Goal: Task Accomplishment & Management: Manage account settings

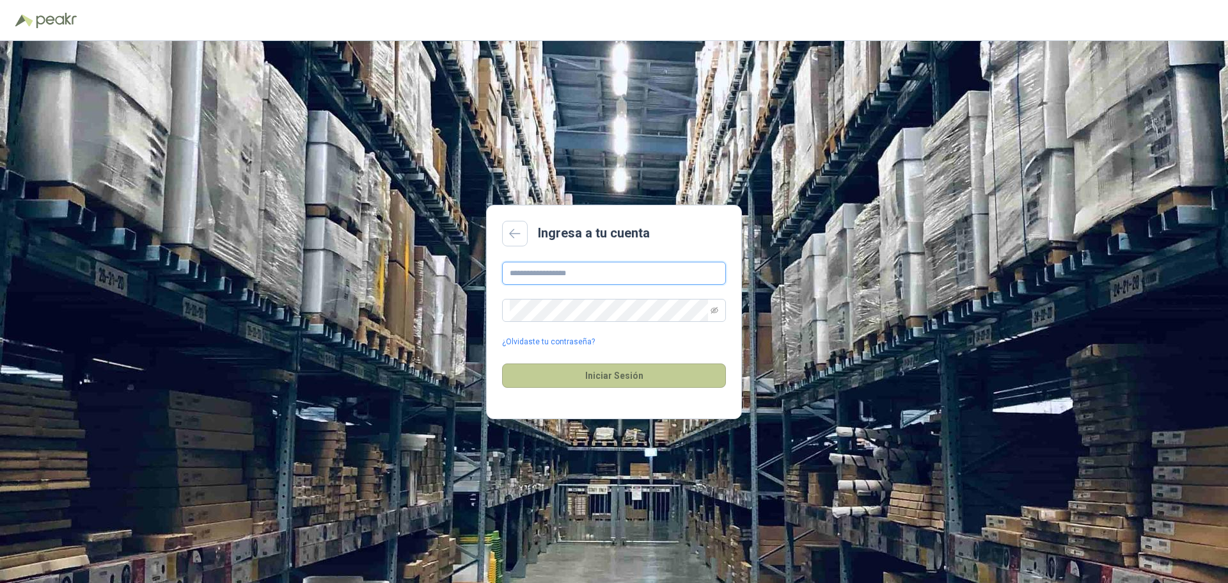
type input "**********"
click at [618, 377] on button "Iniciar Sesión" at bounding box center [614, 375] width 224 height 24
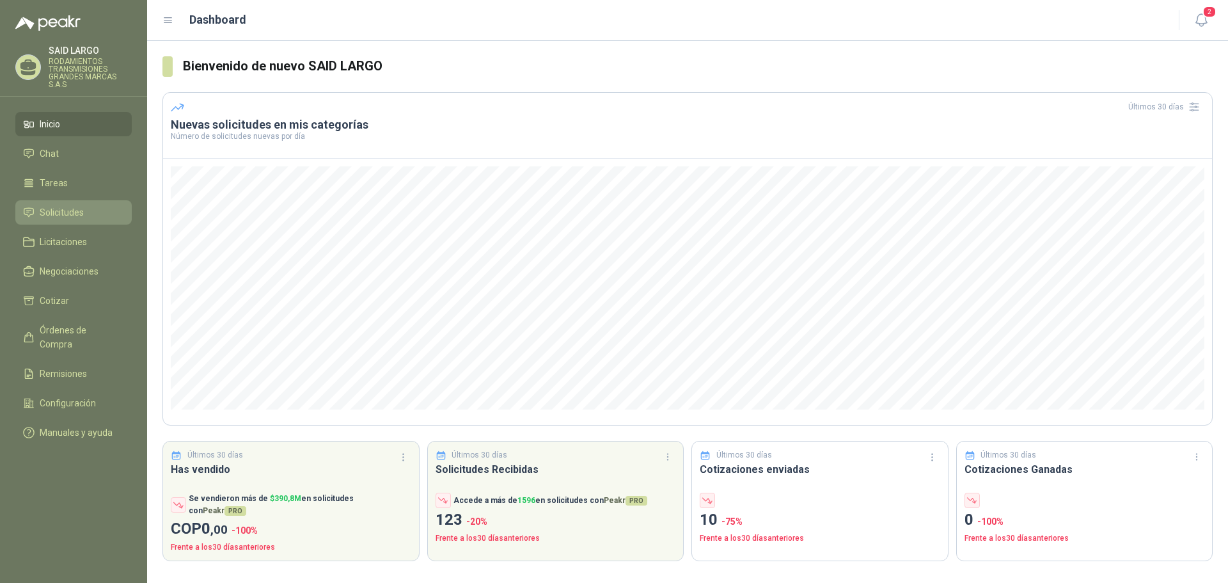
click at [72, 209] on span "Solicitudes" at bounding box center [62, 212] width 44 height 14
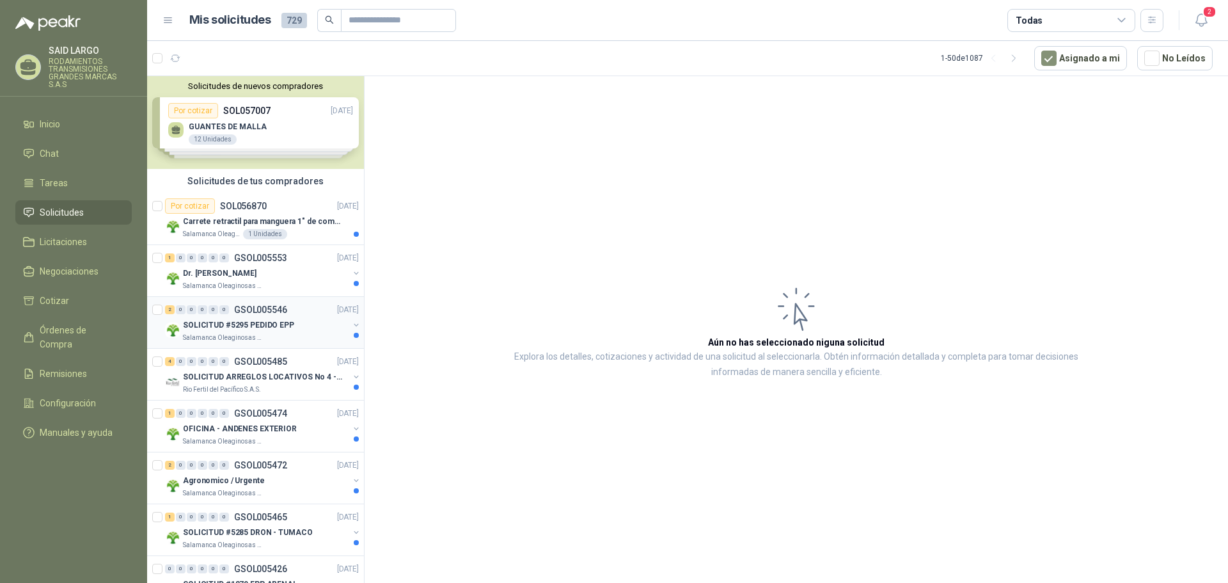
click at [351, 324] on button "button" at bounding box center [356, 325] width 10 height 10
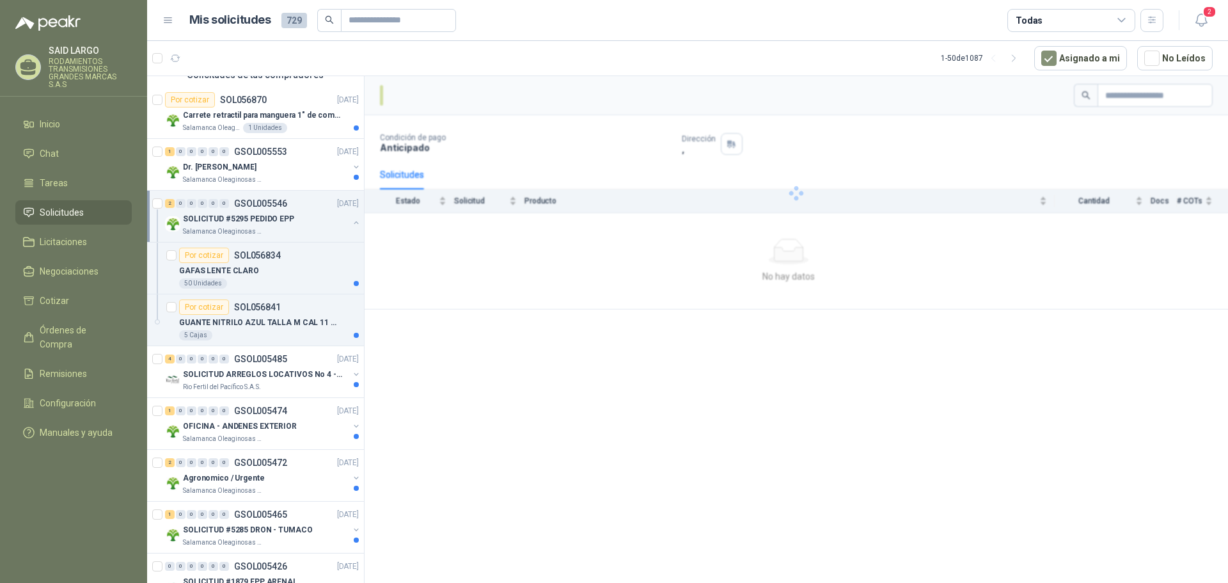
scroll to position [128, 0]
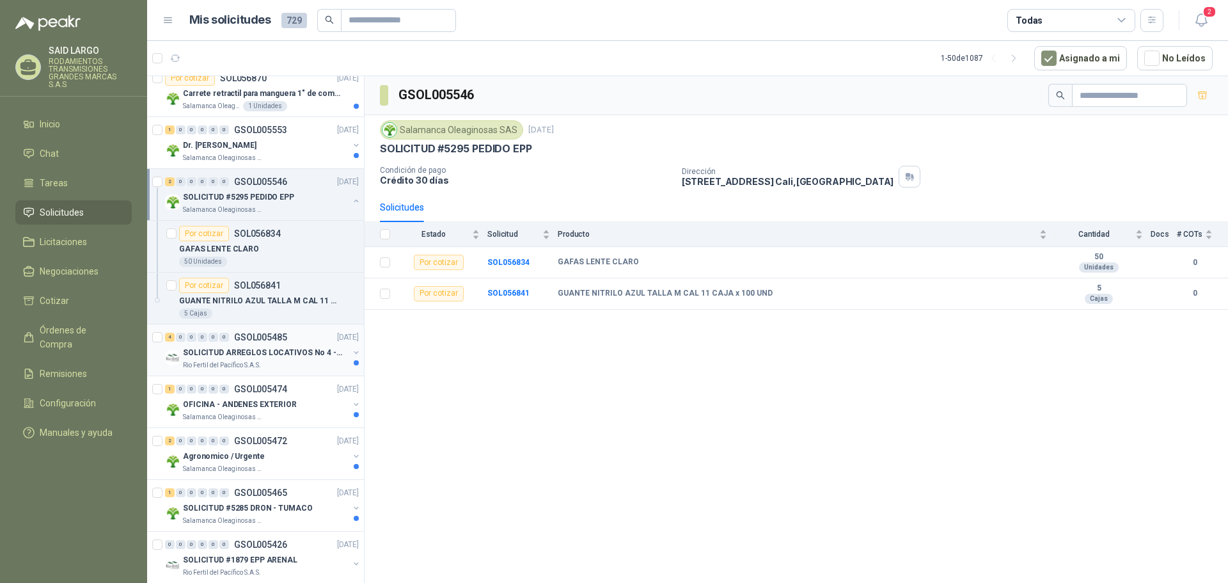
click at [351, 352] on button "button" at bounding box center [356, 352] width 10 height 10
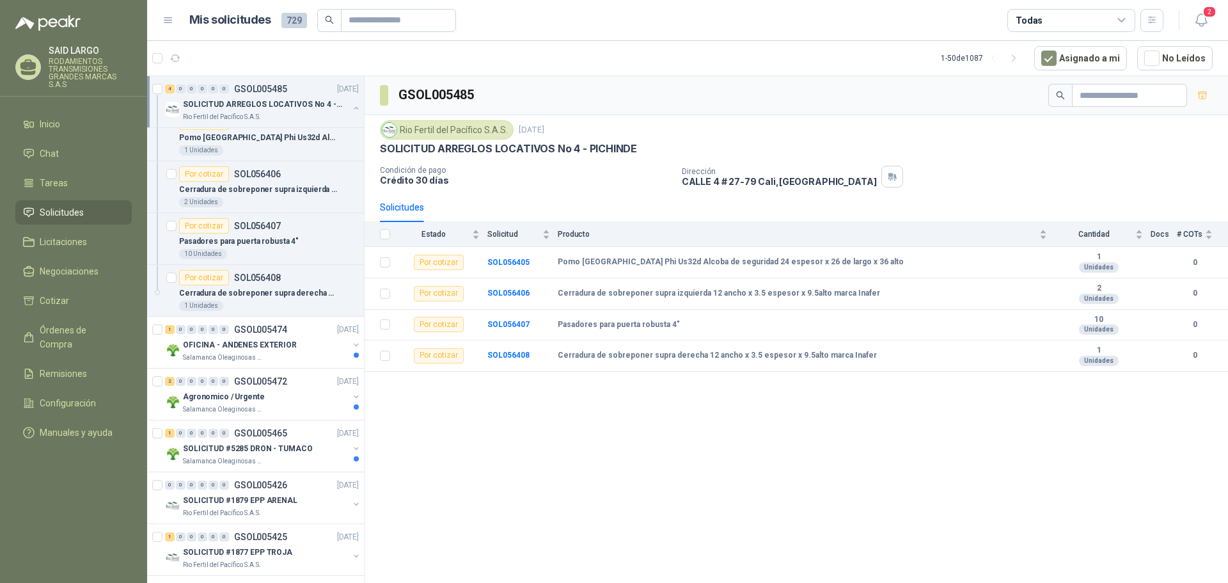
scroll to position [384, 0]
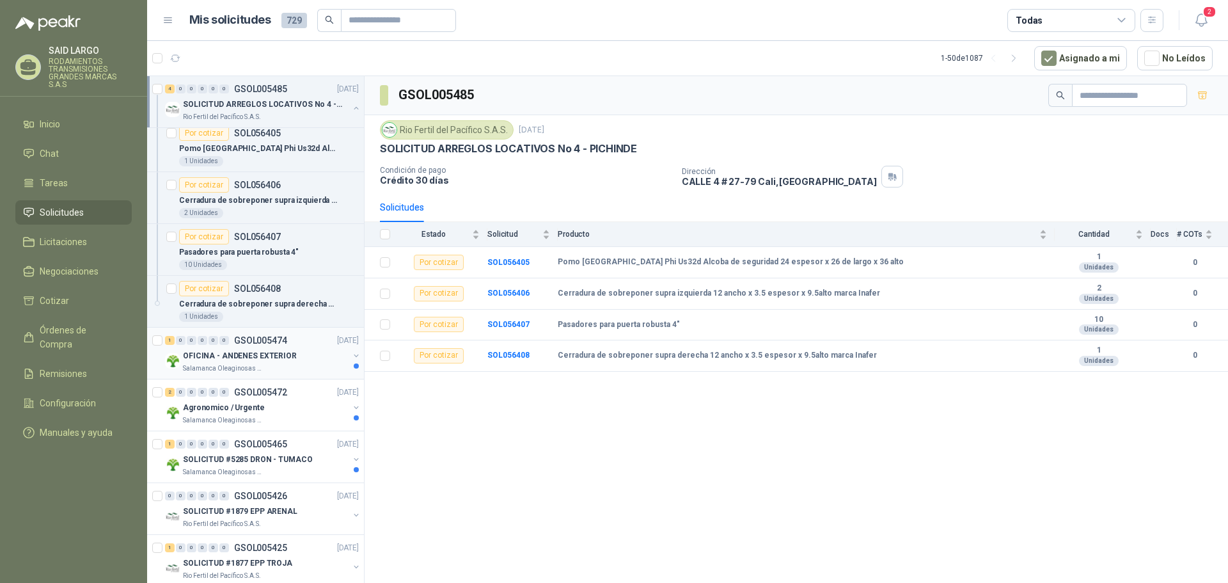
click at [351, 354] on button "button" at bounding box center [356, 355] width 10 height 10
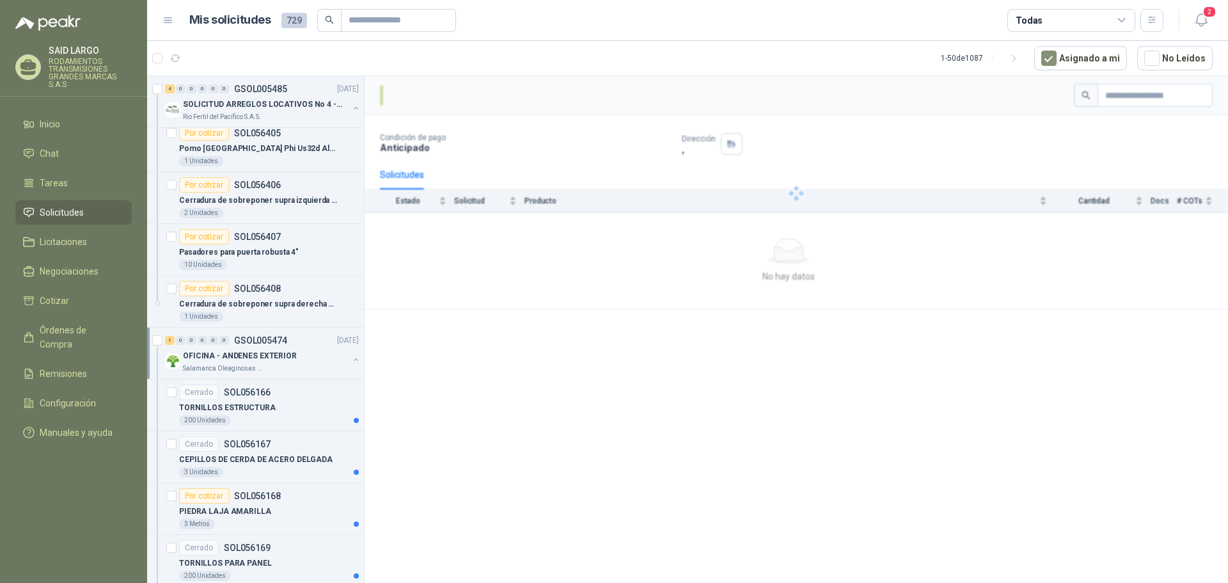
scroll to position [703, 0]
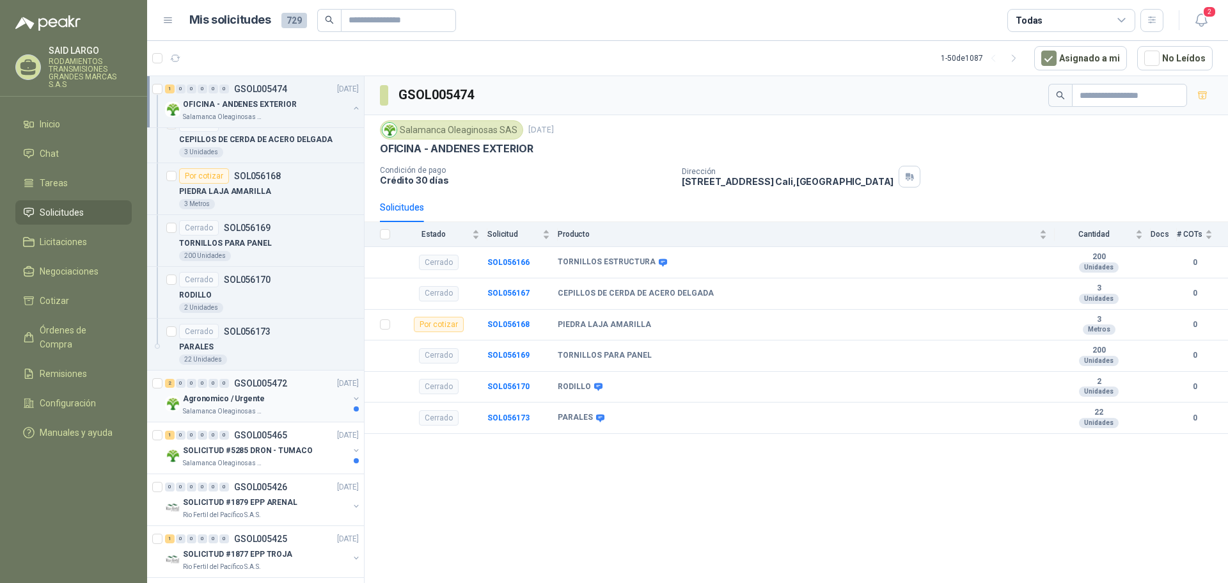
click at [351, 395] on button "button" at bounding box center [356, 398] width 10 height 10
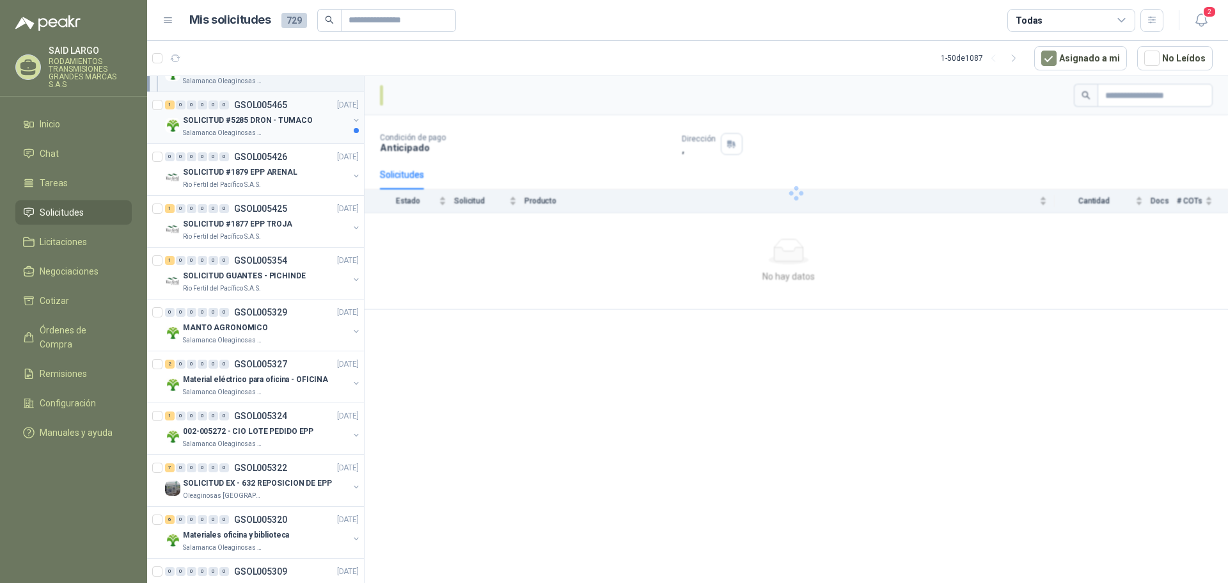
scroll to position [1151, 0]
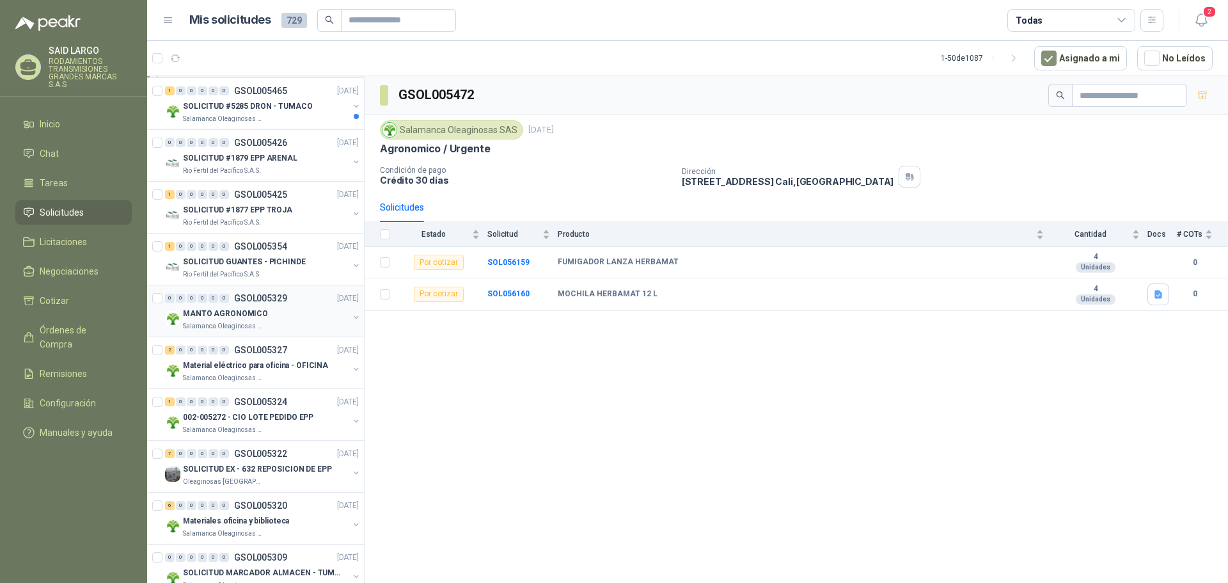
click at [351, 313] on button "button" at bounding box center [356, 317] width 10 height 10
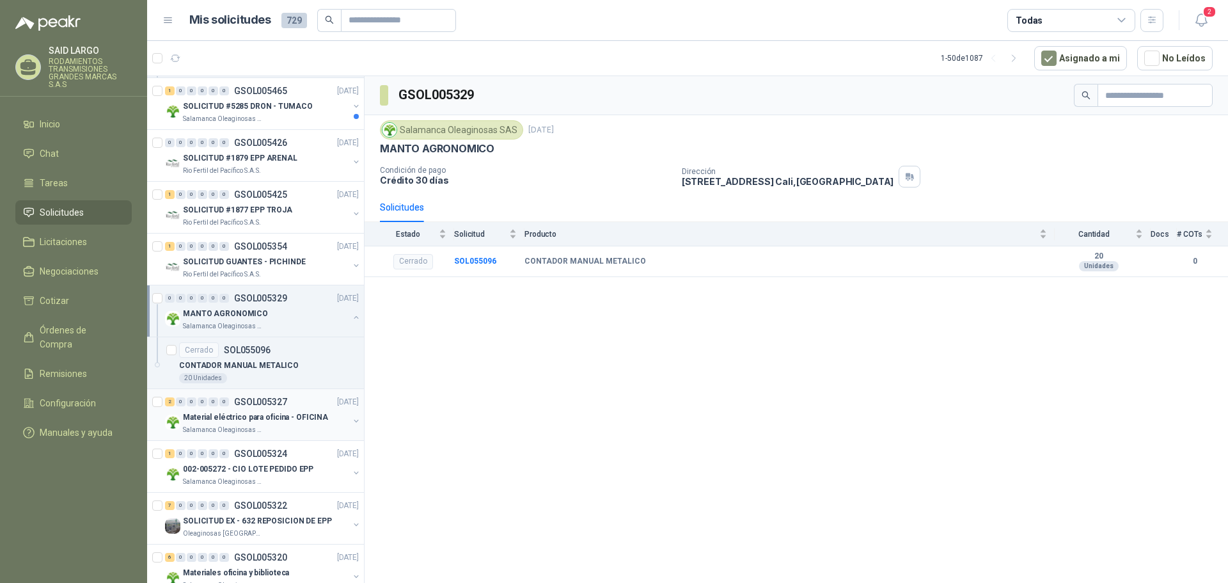
click at [351, 421] on button "button" at bounding box center [356, 421] width 10 height 10
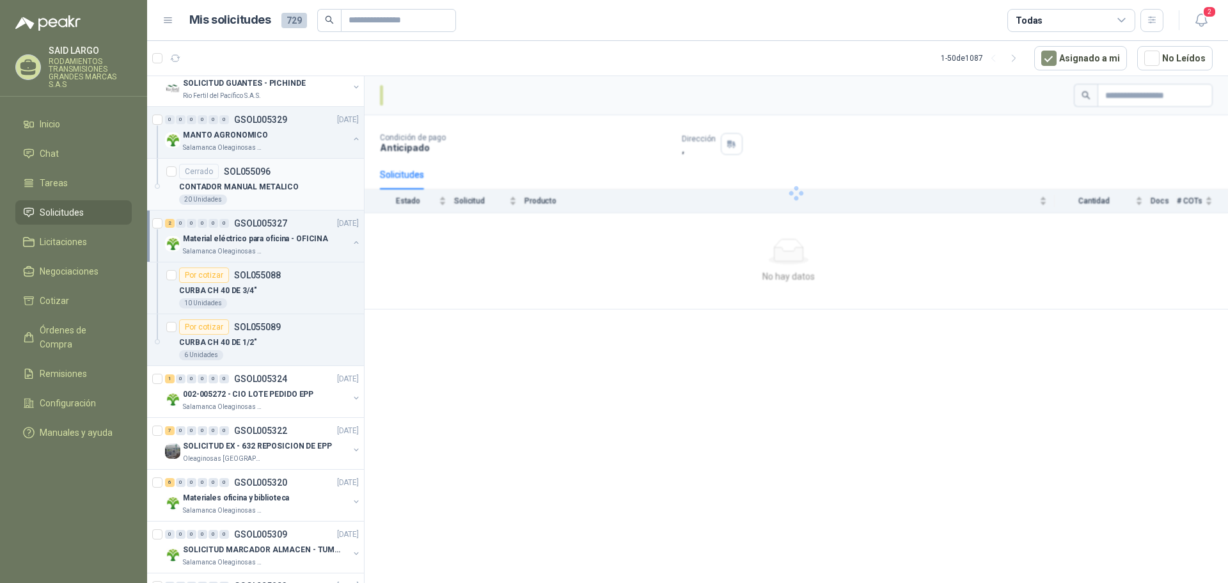
scroll to position [1343, 0]
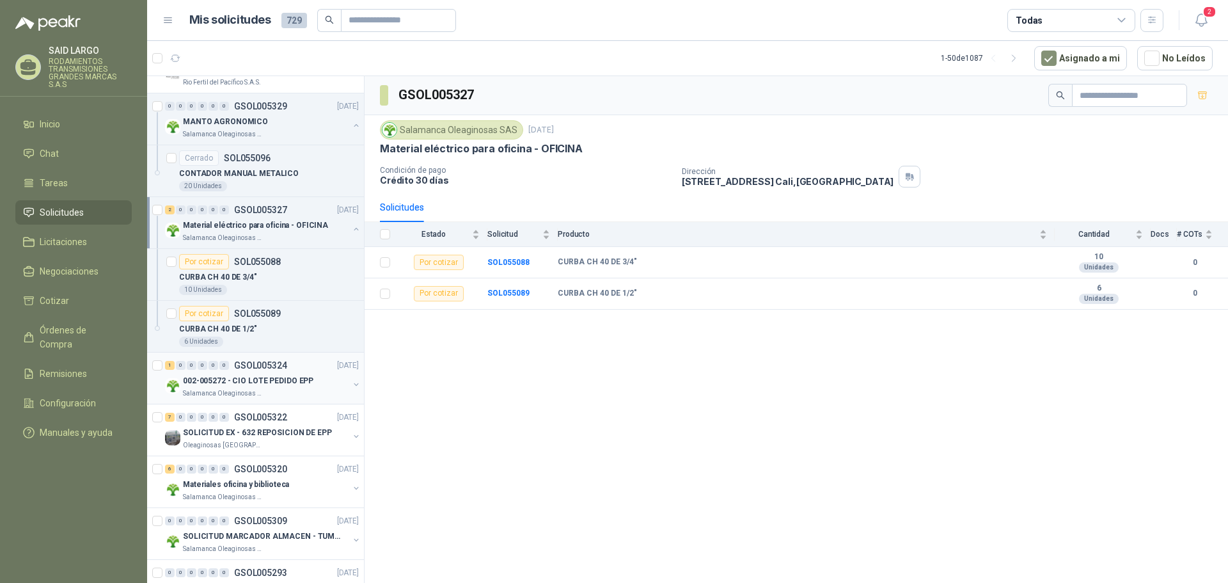
click at [351, 388] on button "button" at bounding box center [356, 384] width 10 height 10
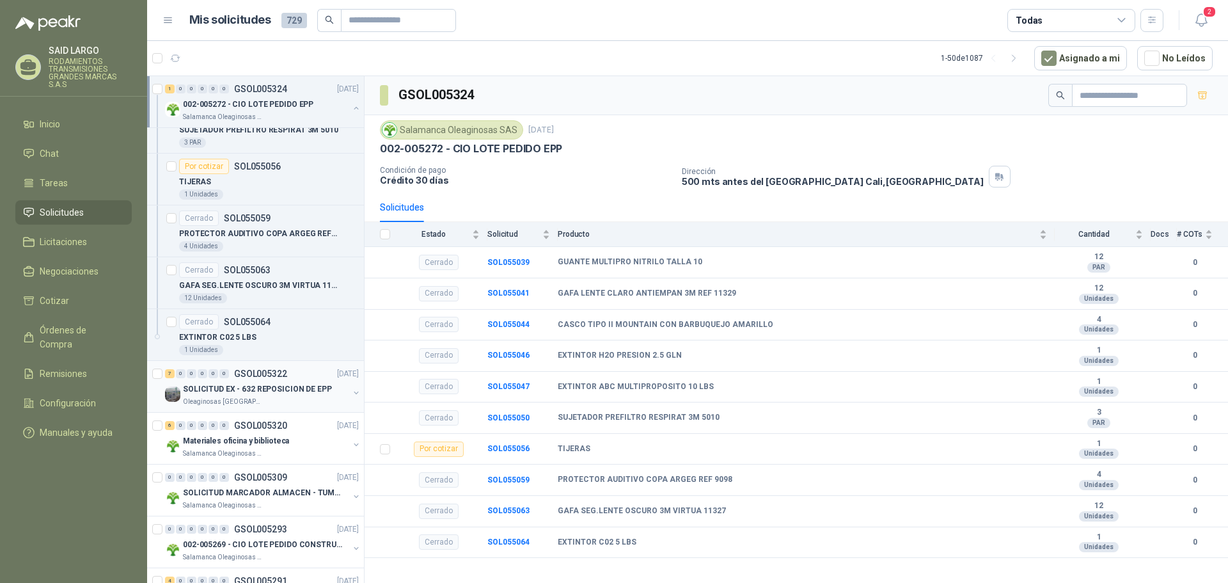
scroll to position [1982, 0]
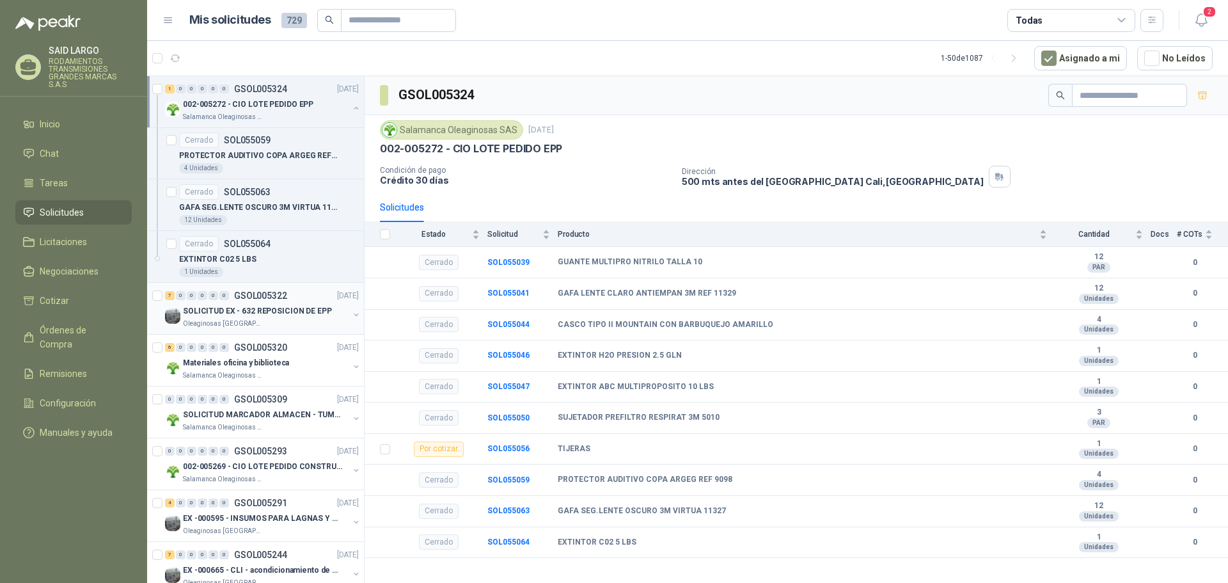
click at [351, 313] on button "button" at bounding box center [356, 314] width 10 height 10
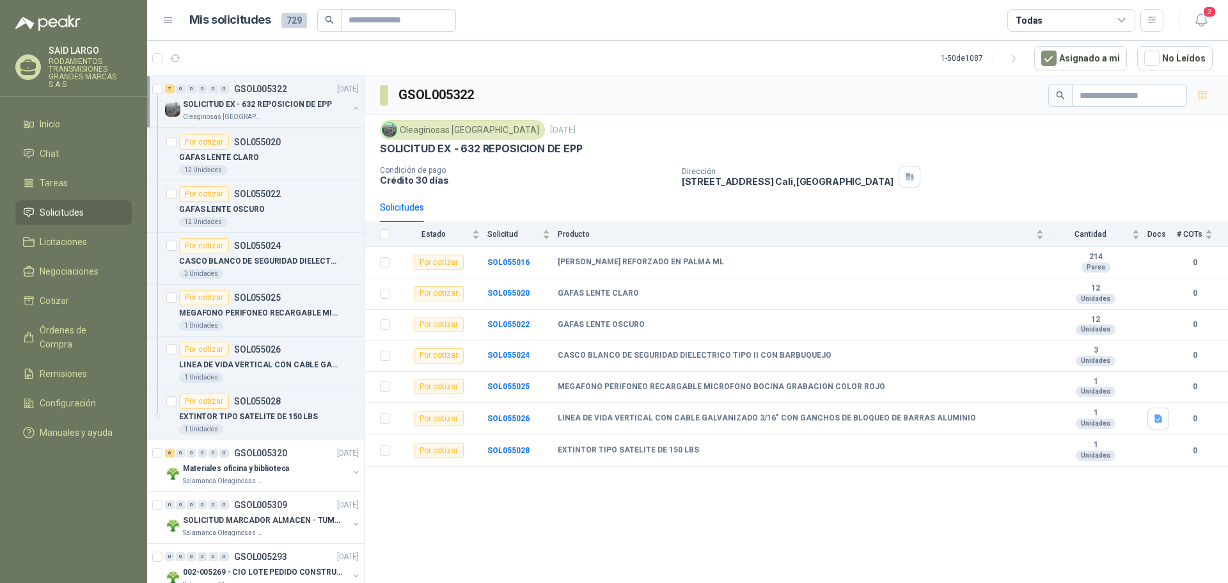
scroll to position [2366, 0]
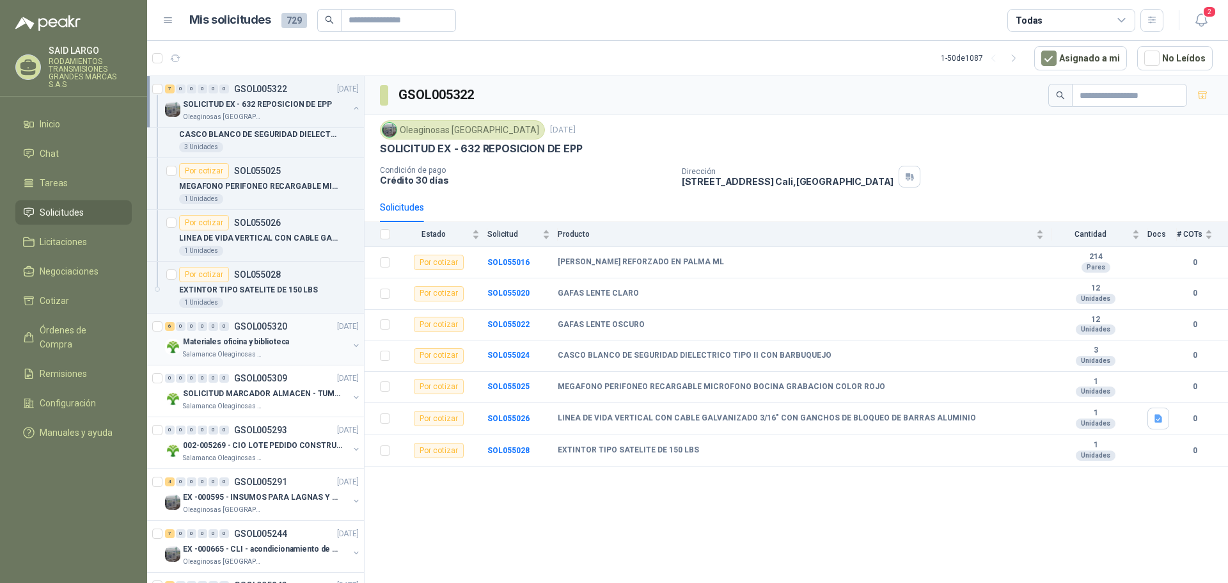
click at [351, 344] on button "button" at bounding box center [356, 345] width 10 height 10
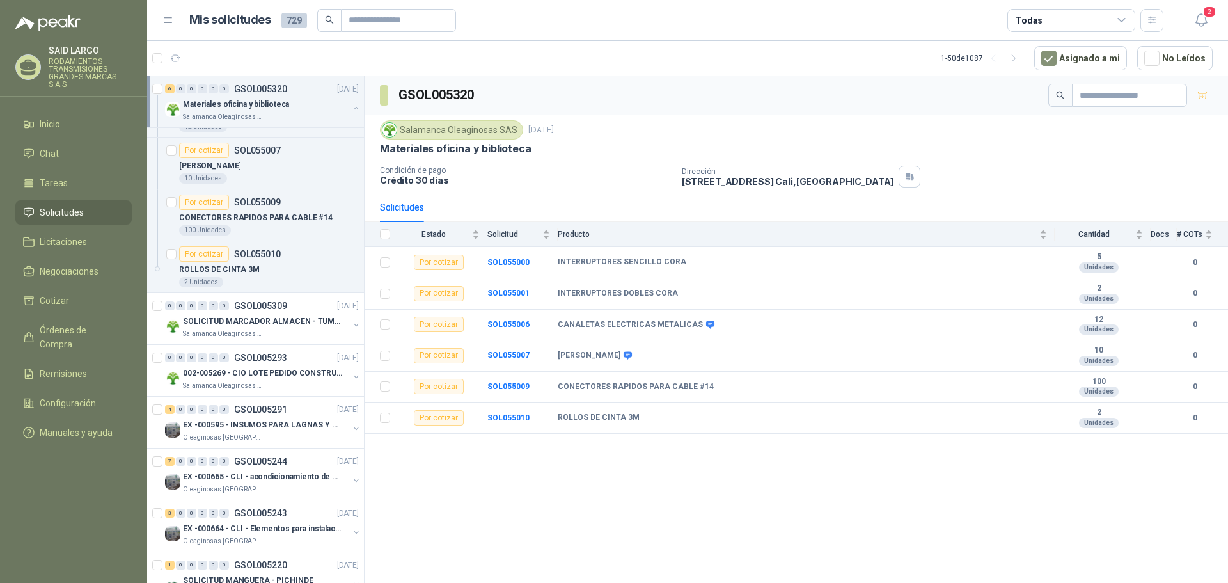
scroll to position [2750, 0]
click at [351, 325] on button "button" at bounding box center [356, 324] width 10 height 10
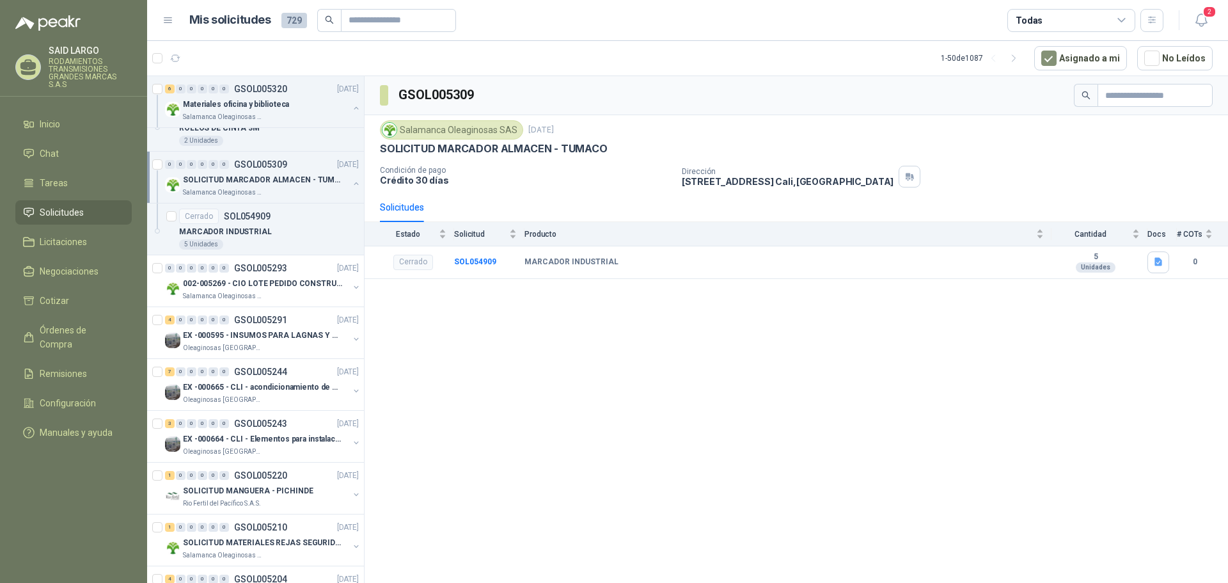
scroll to position [2941, 0]
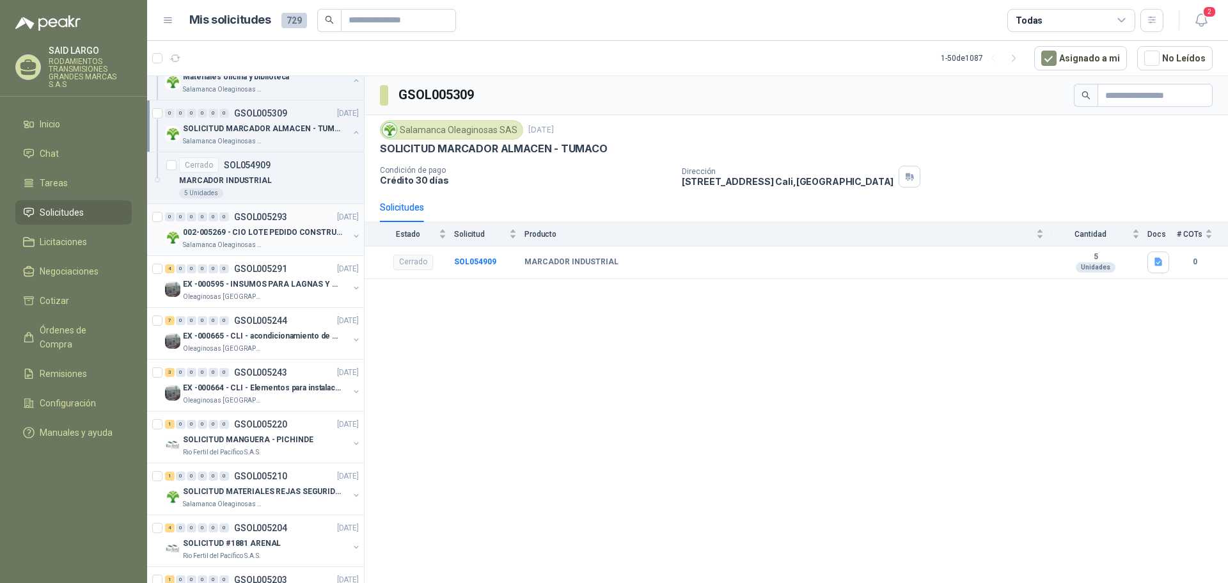
click at [351, 235] on button "button" at bounding box center [356, 236] width 10 height 10
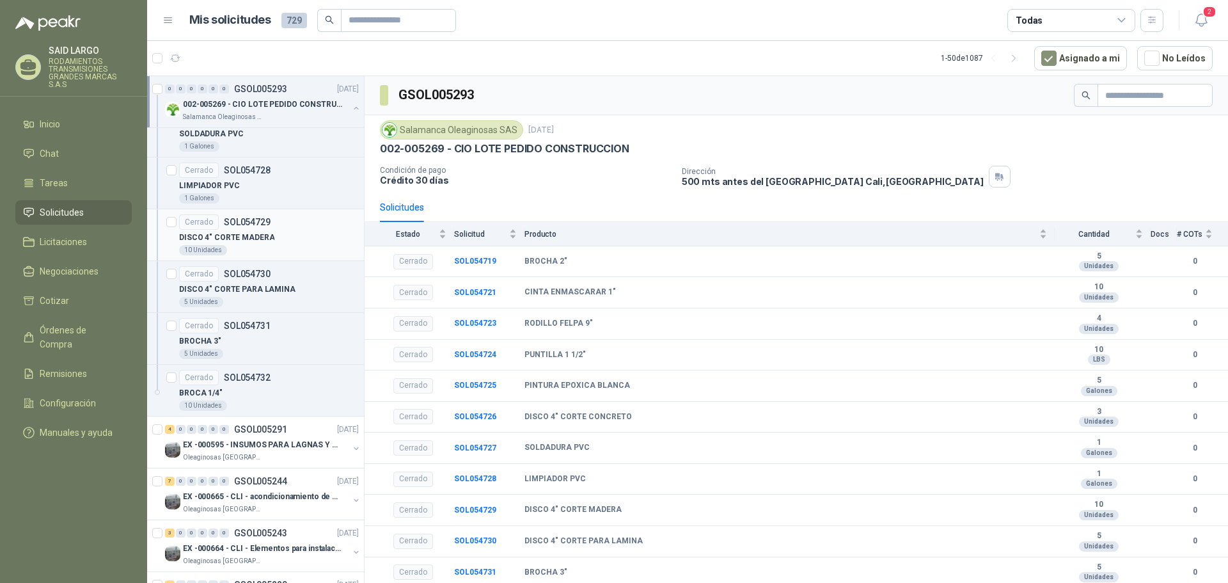
scroll to position [3517, 0]
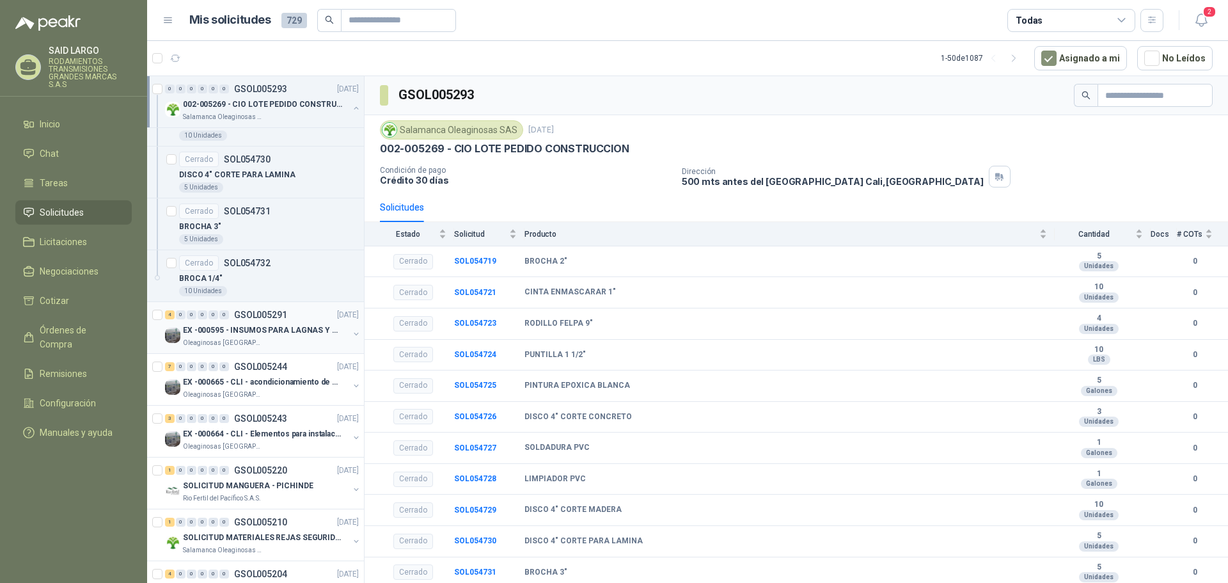
click at [351, 336] on button "button" at bounding box center [356, 334] width 10 height 10
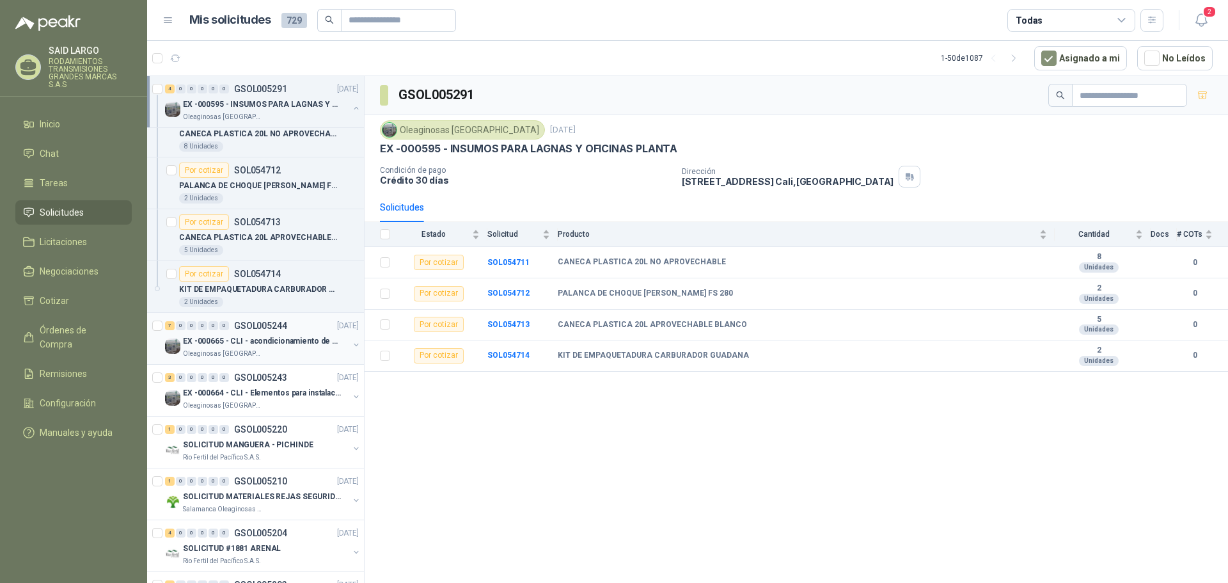
scroll to position [3837, 0]
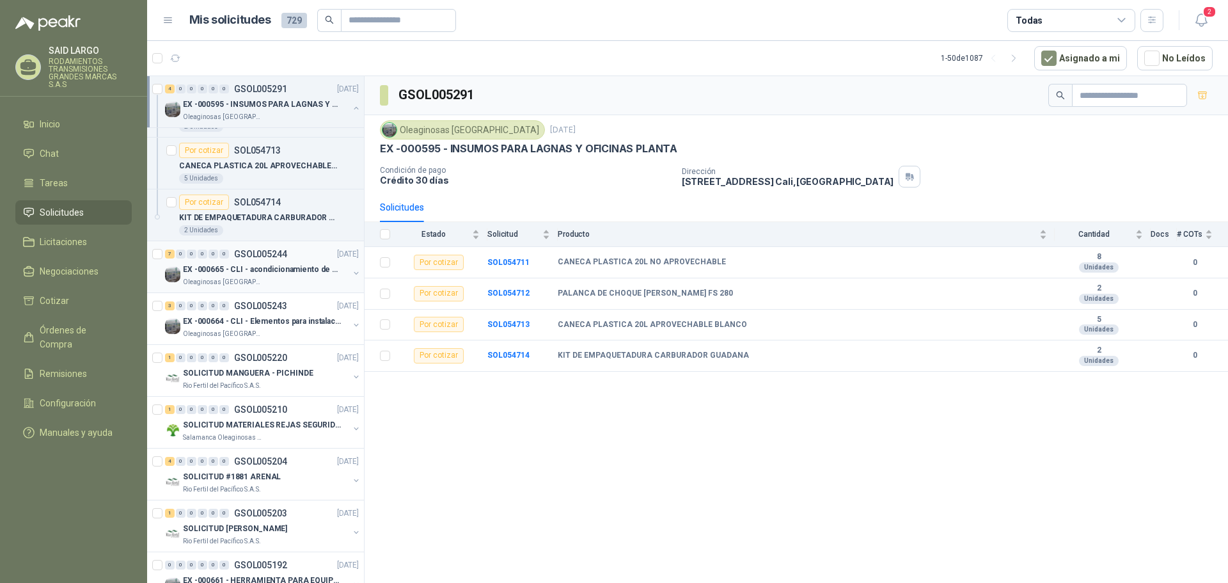
click at [351, 271] on button "button" at bounding box center [356, 273] width 10 height 10
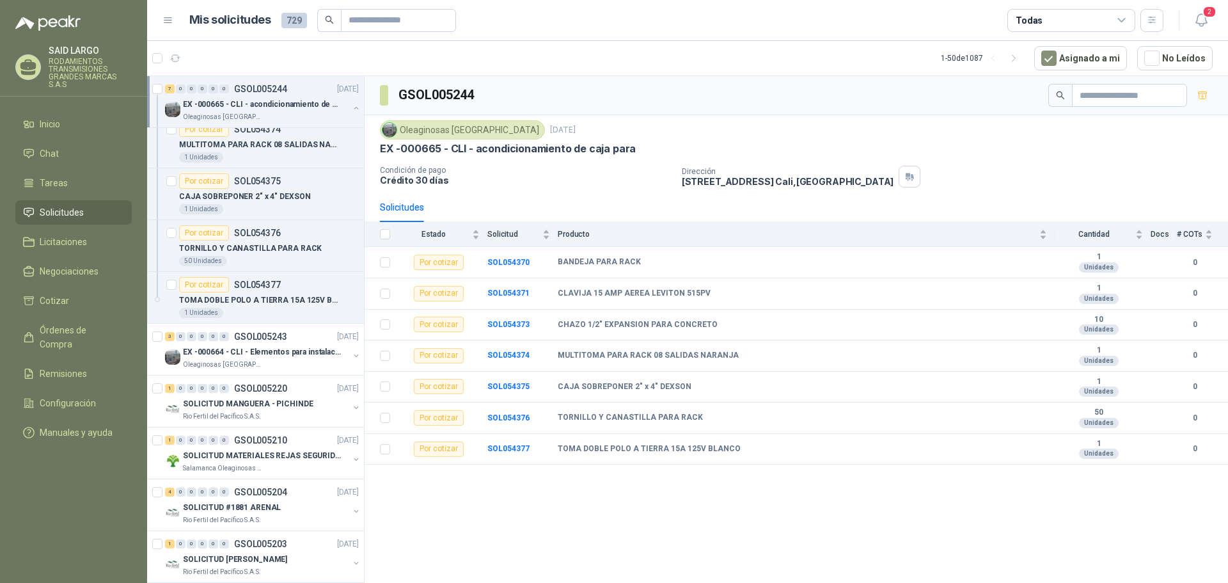
scroll to position [4284, 0]
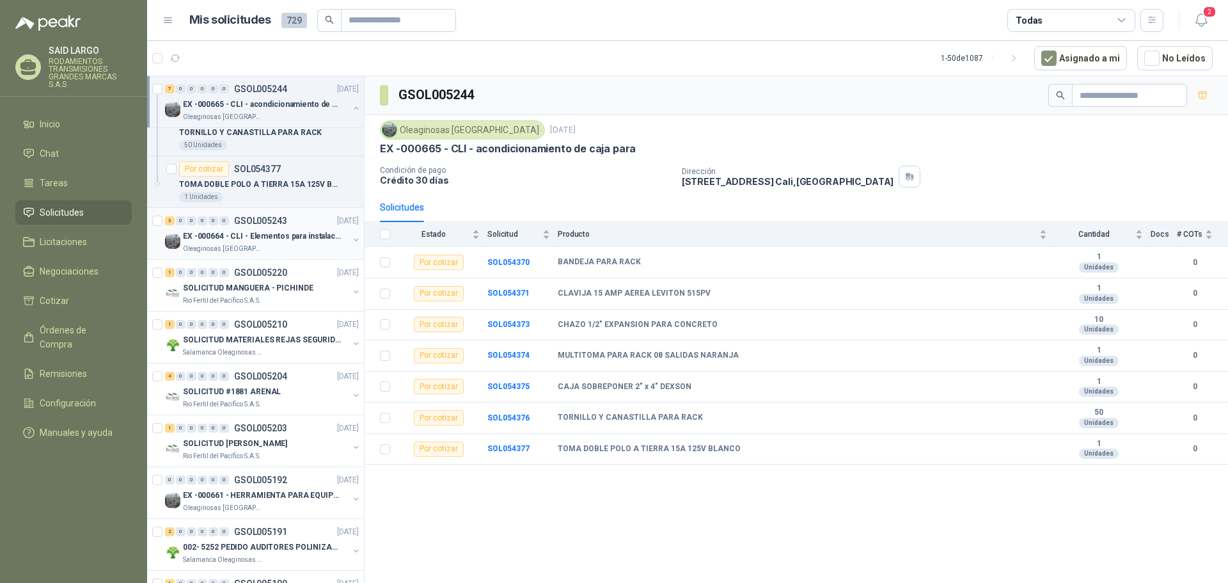
click at [351, 241] on button "button" at bounding box center [356, 240] width 10 height 10
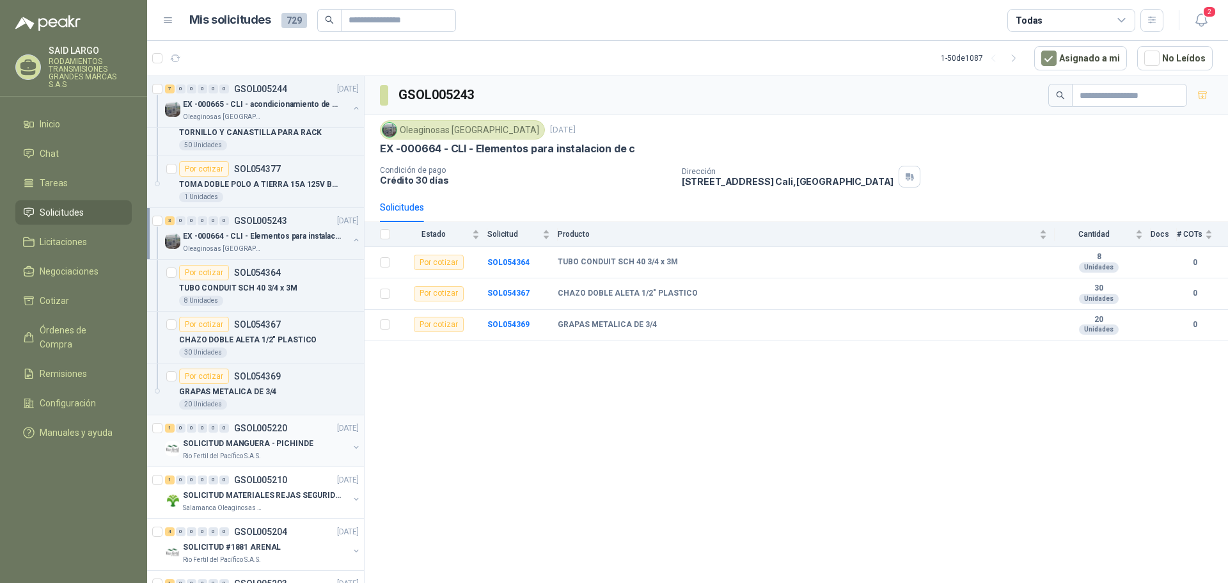
click at [351, 444] on button "button" at bounding box center [356, 447] width 10 height 10
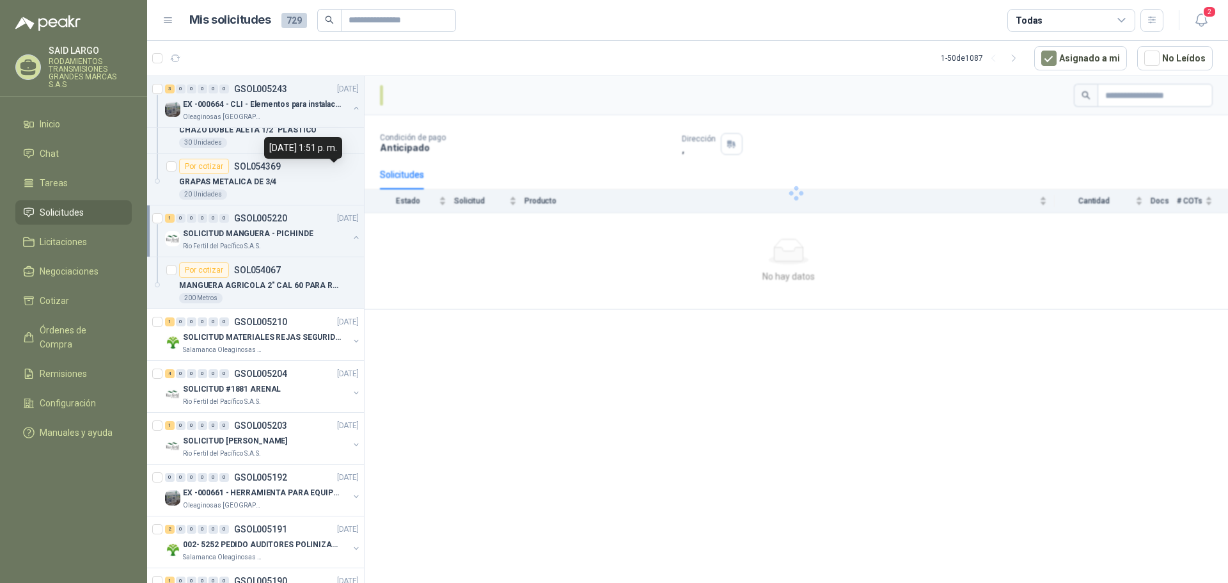
scroll to position [4540, 0]
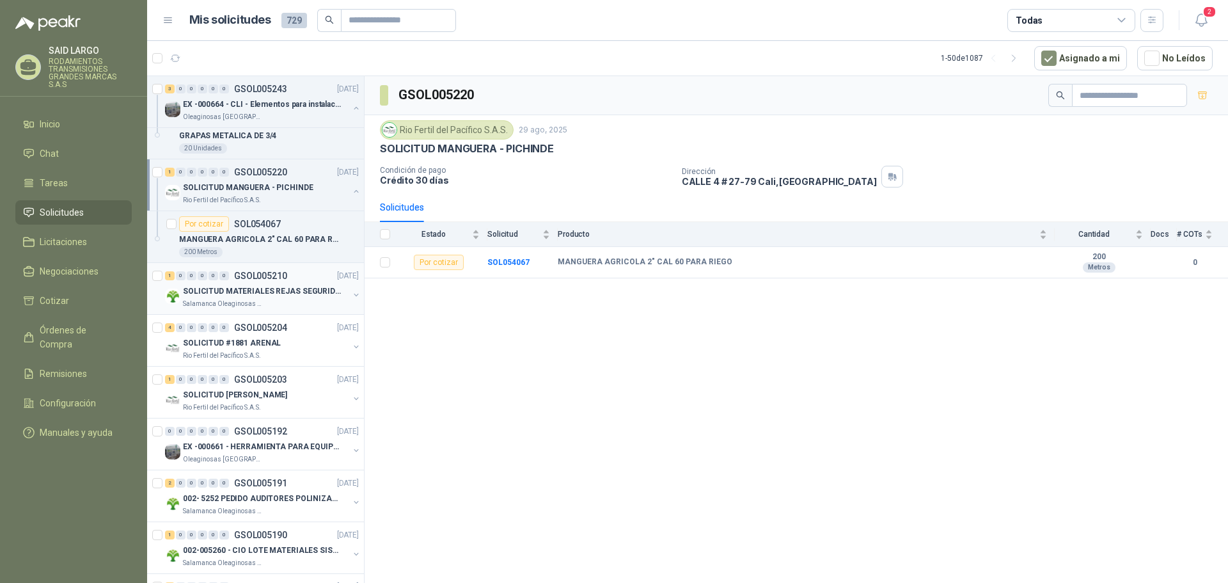
click at [351, 291] on button "button" at bounding box center [356, 295] width 10 height 10
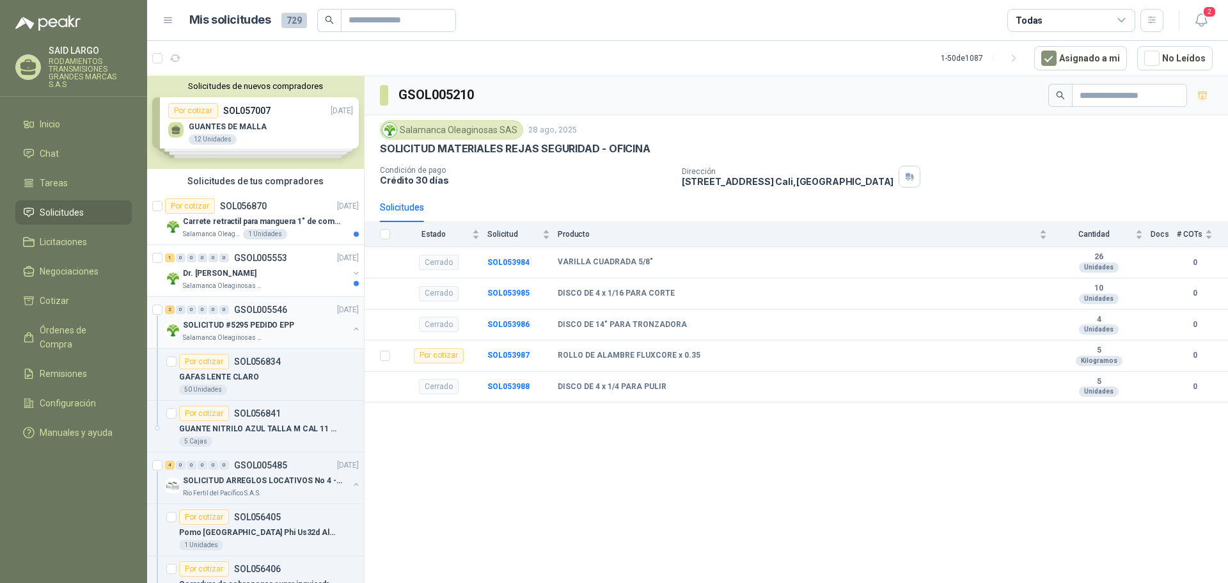
click at [351, 325] on button "button" at bounding box center [356, 329] width 10 height 10
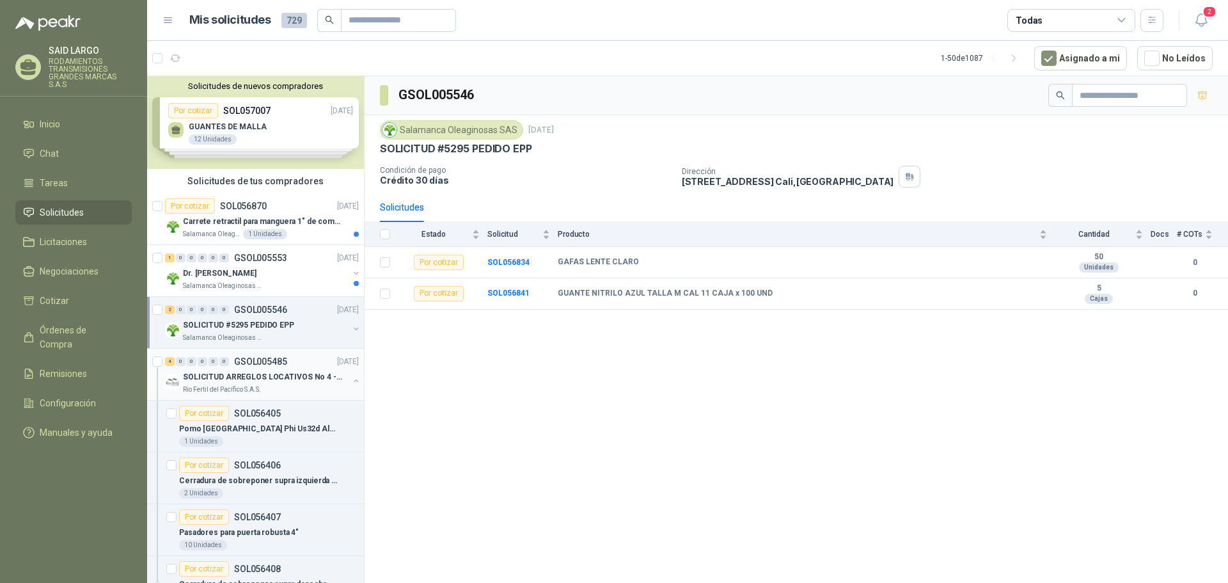
click at [351, 379] on button "button" at bounding box center [356, 380] width 10 height 10
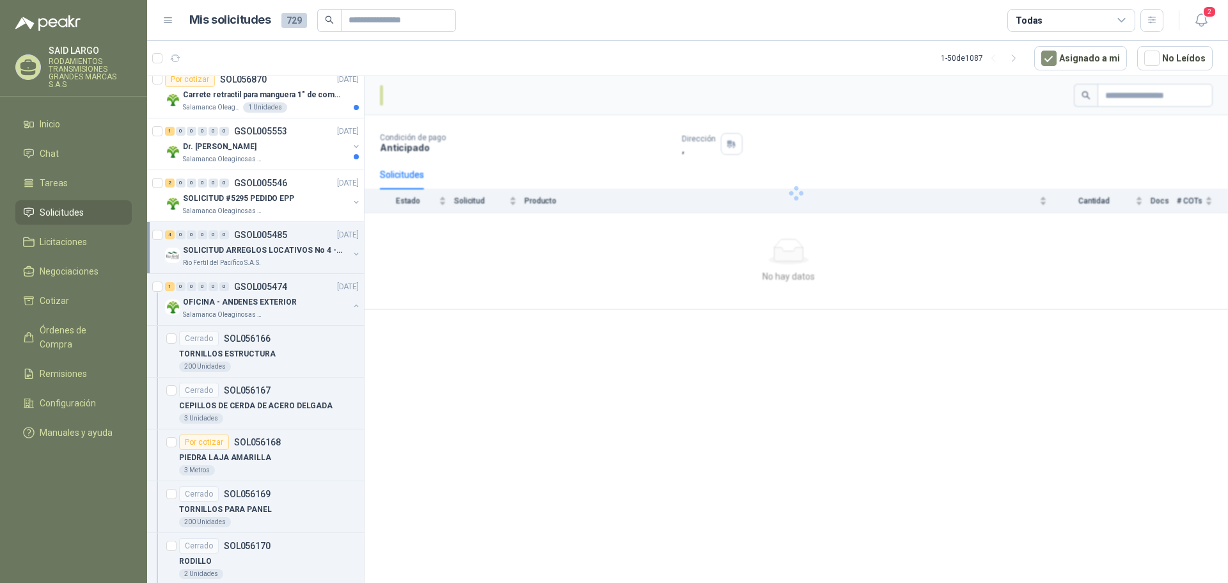
scroll to position [128, 0]
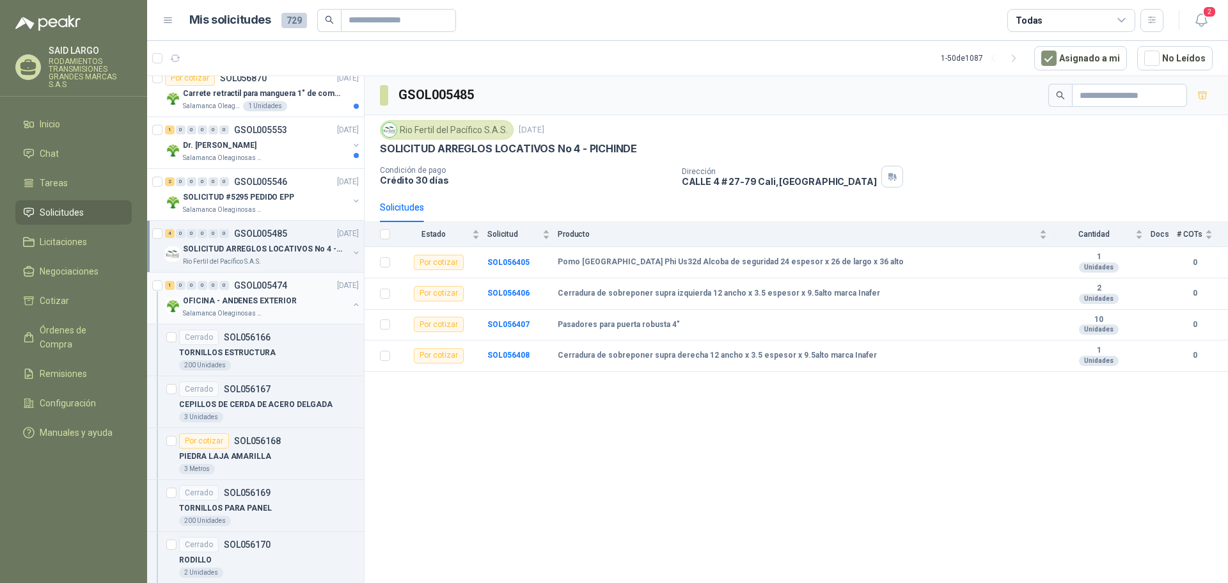
click at [351, 304] on button "button" at bounding box center [356, 304] width 10 height 10
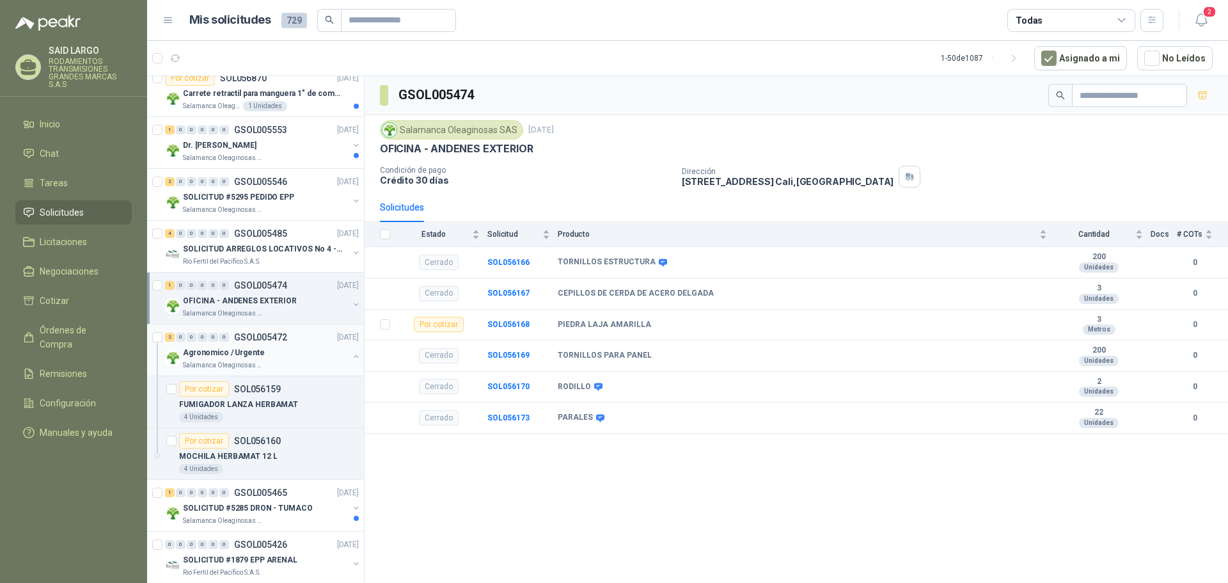
click at [351, 354] on button "button" at bounding box center [356, 356] width 10 height 10
